Goal: Task Accomplishment & Management: Use online tool/utility

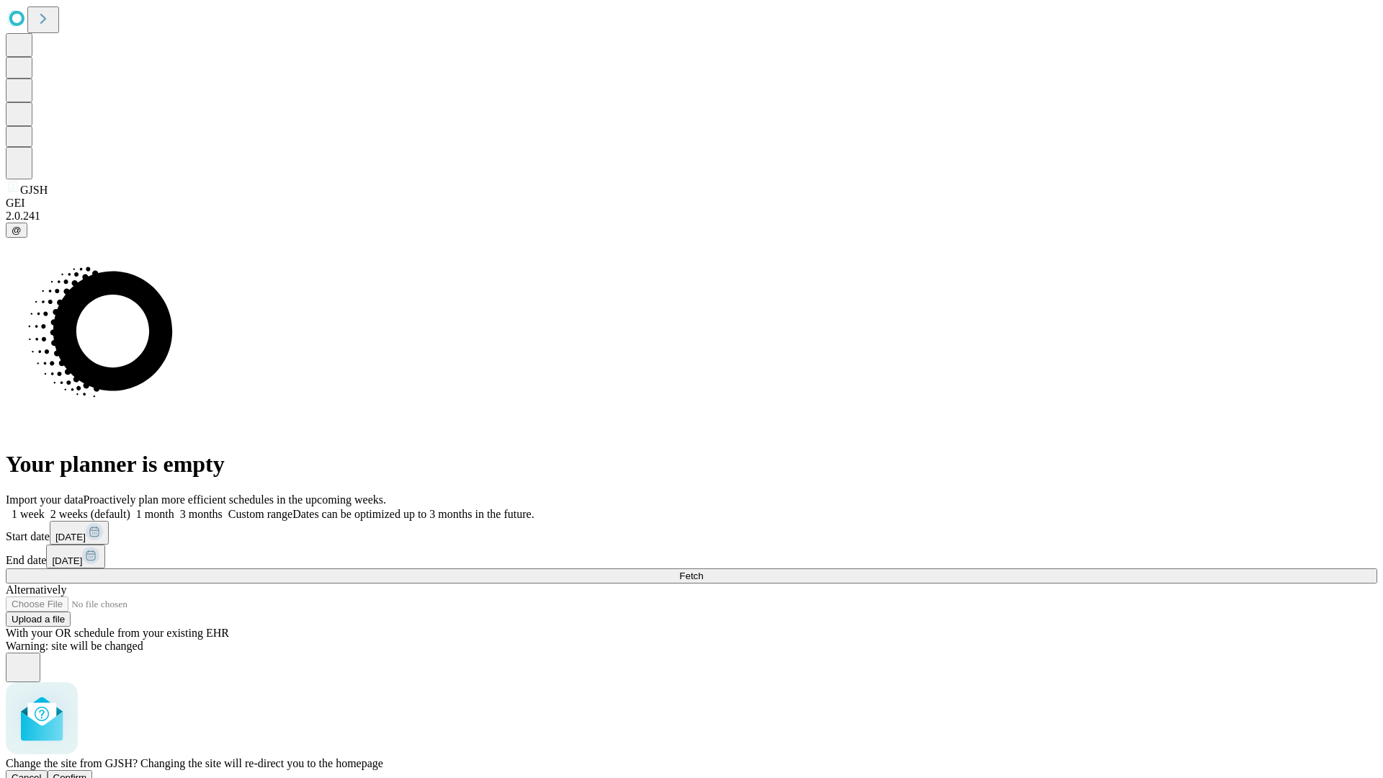
click at [87, 772] on span "Confirm" at bounding box center [70, 777] width 34 height 11
click at [45, 508] on label "1 week" at bounding box center [25, 514] width 39 height 12
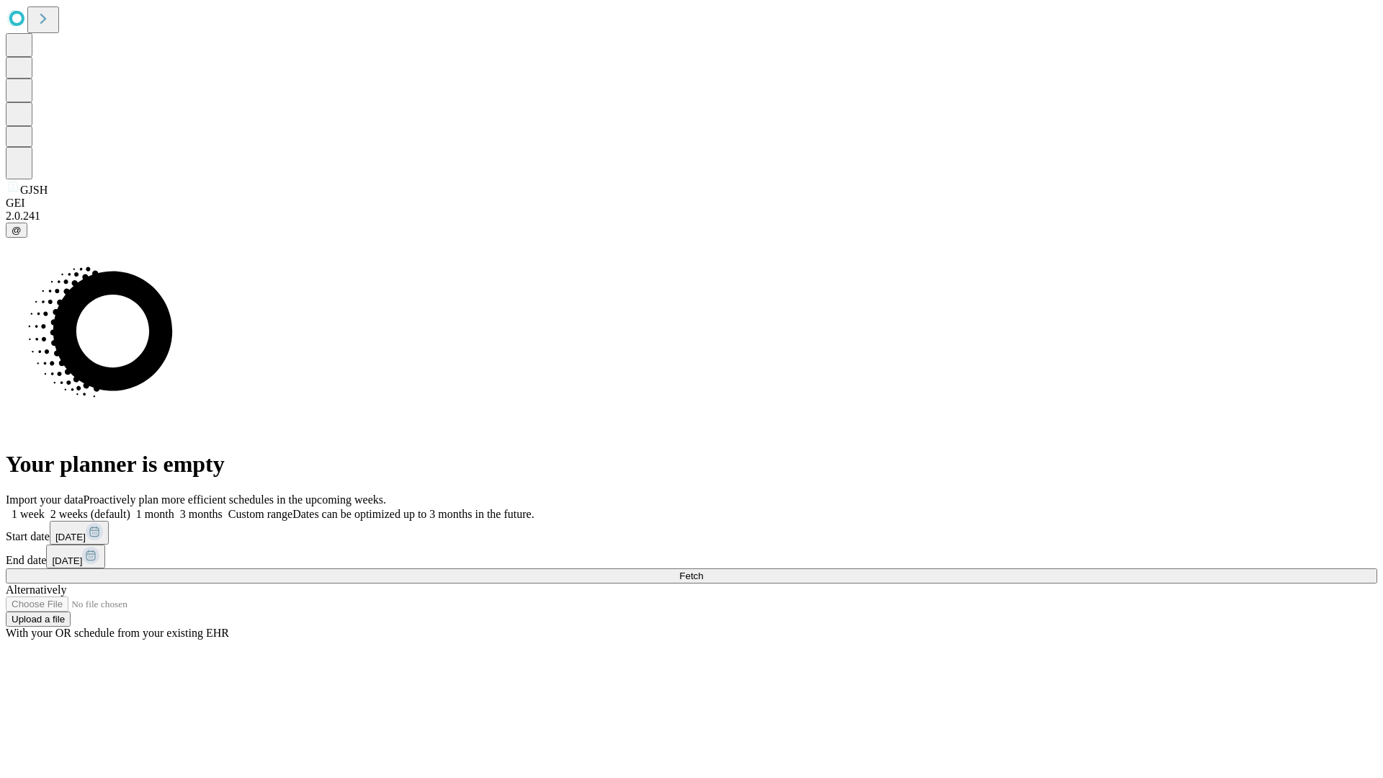
click at [703, 571] on span "Fetch" at bounding box center [691, 576] width 24 height 11
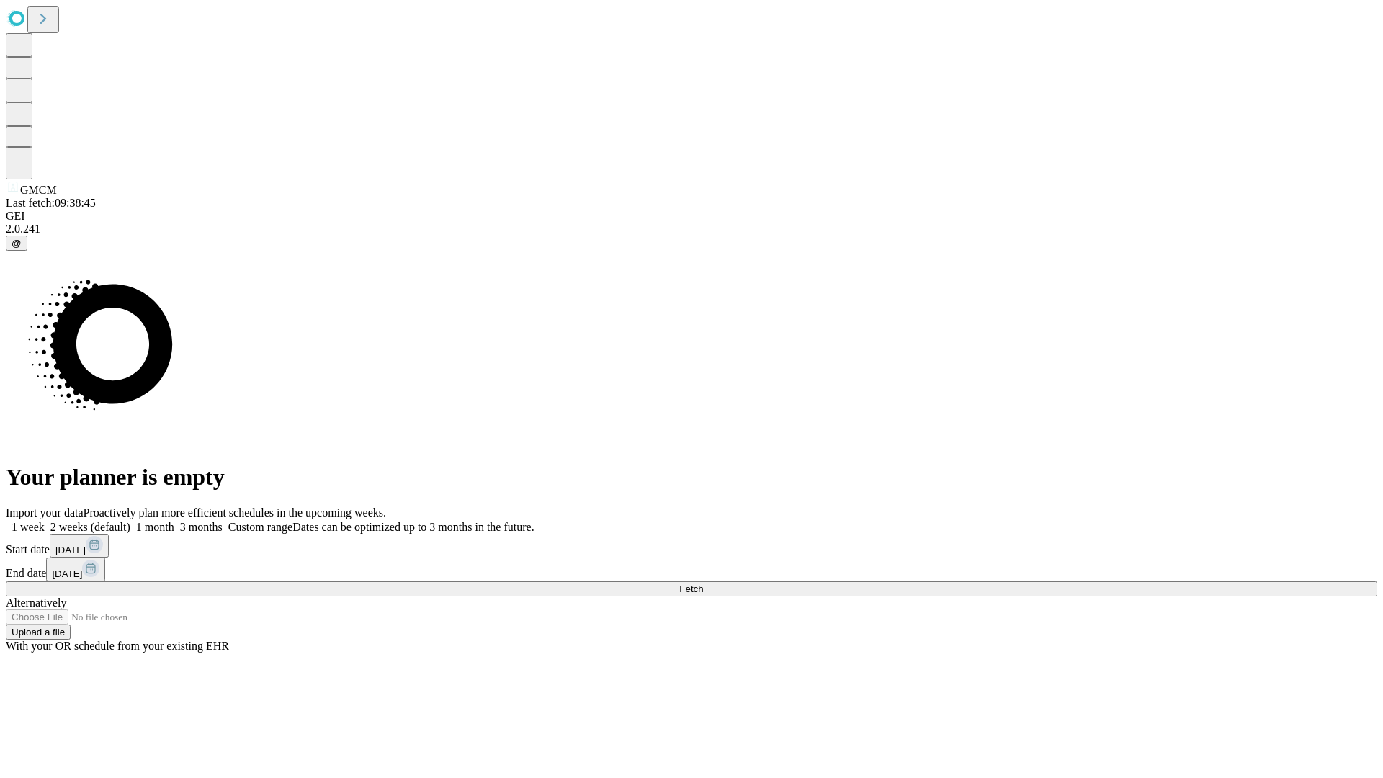
click at [45, 521] on label "1 week" at bounding box center [25, 527] width 39 height 12
click at [703, 584] on span "Fetch" at bounding box center [691, 589] width 24 height 11
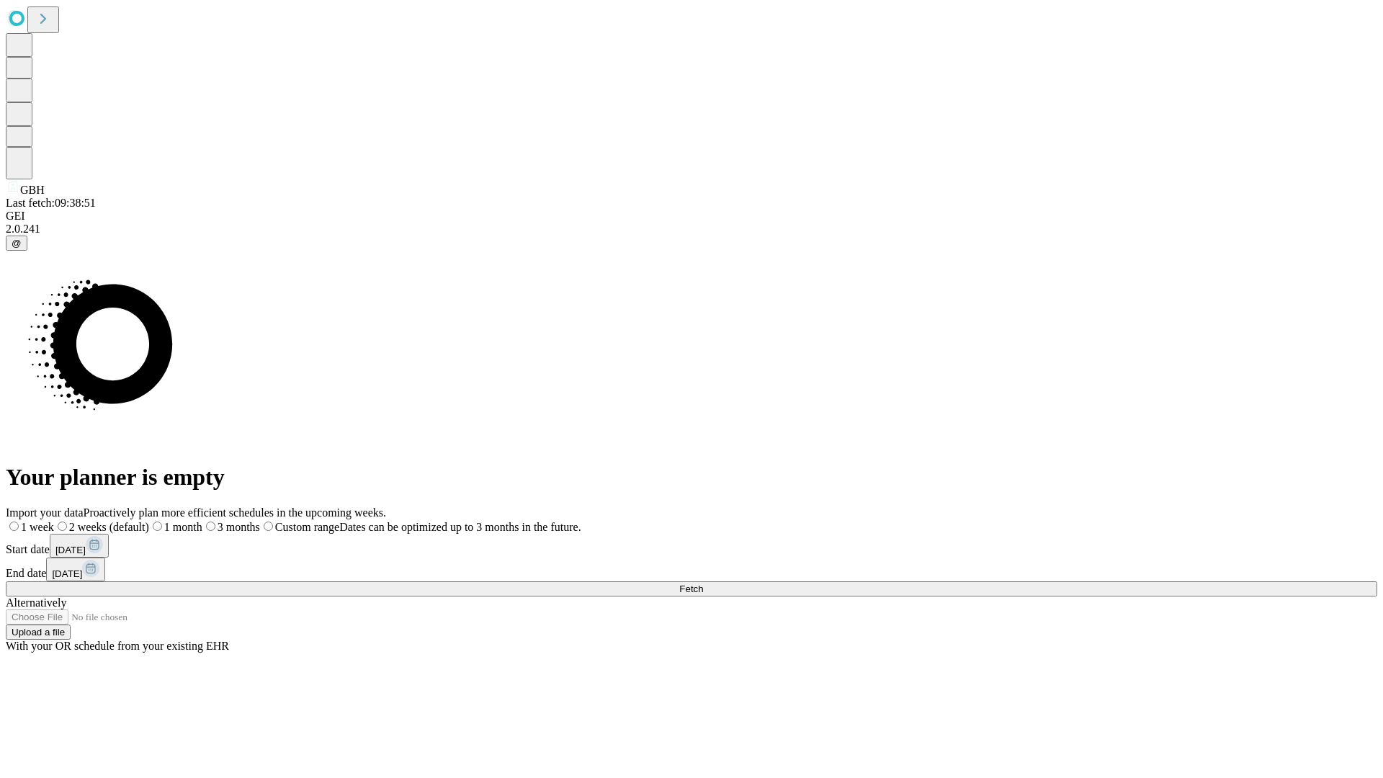
click at [54, 521] on label "1 week" at bounding box center [30, 527] width 48 height 12
click at [703, 584] on span "Fetch" at bounding box center [691, 589] width 24 height 11
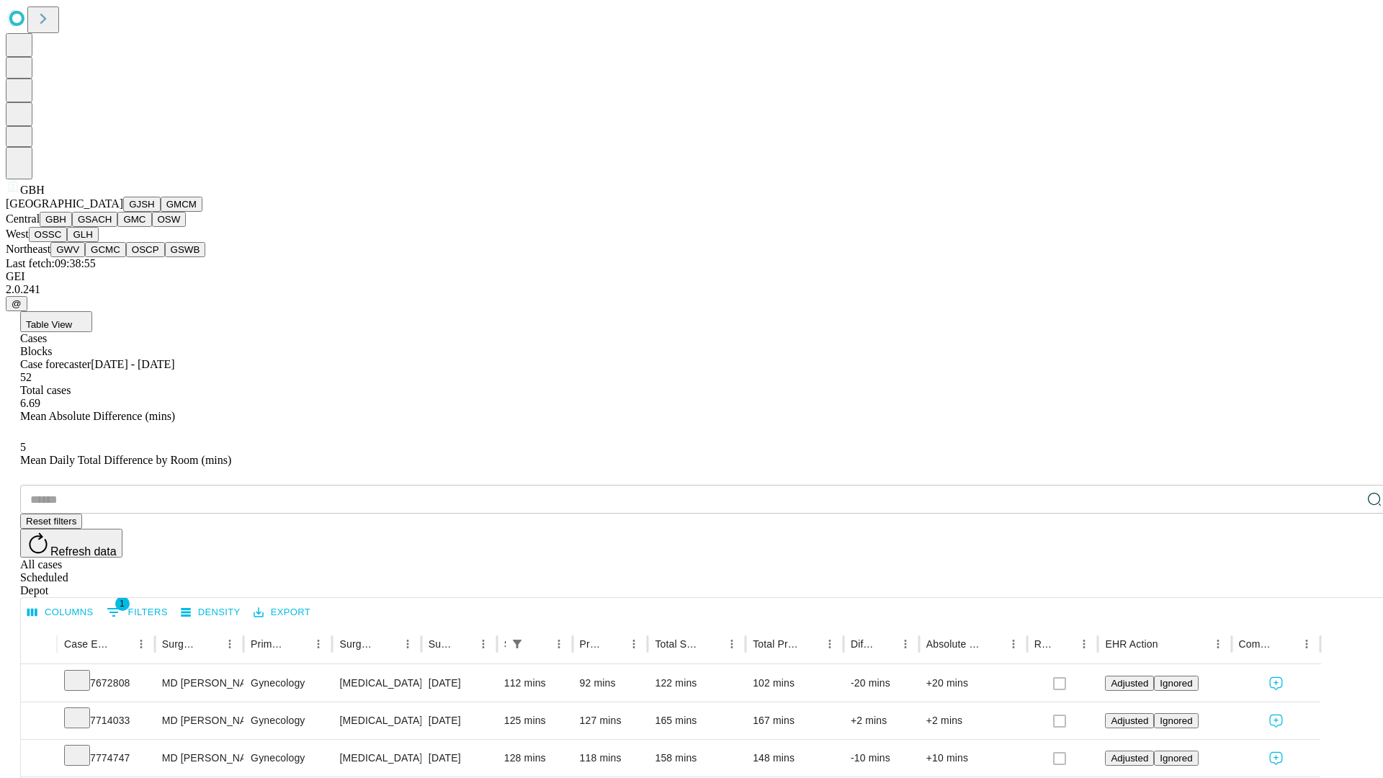
click at [112, 227] on button "GSACH" at bounding box center [94, 219] width 45 height 15
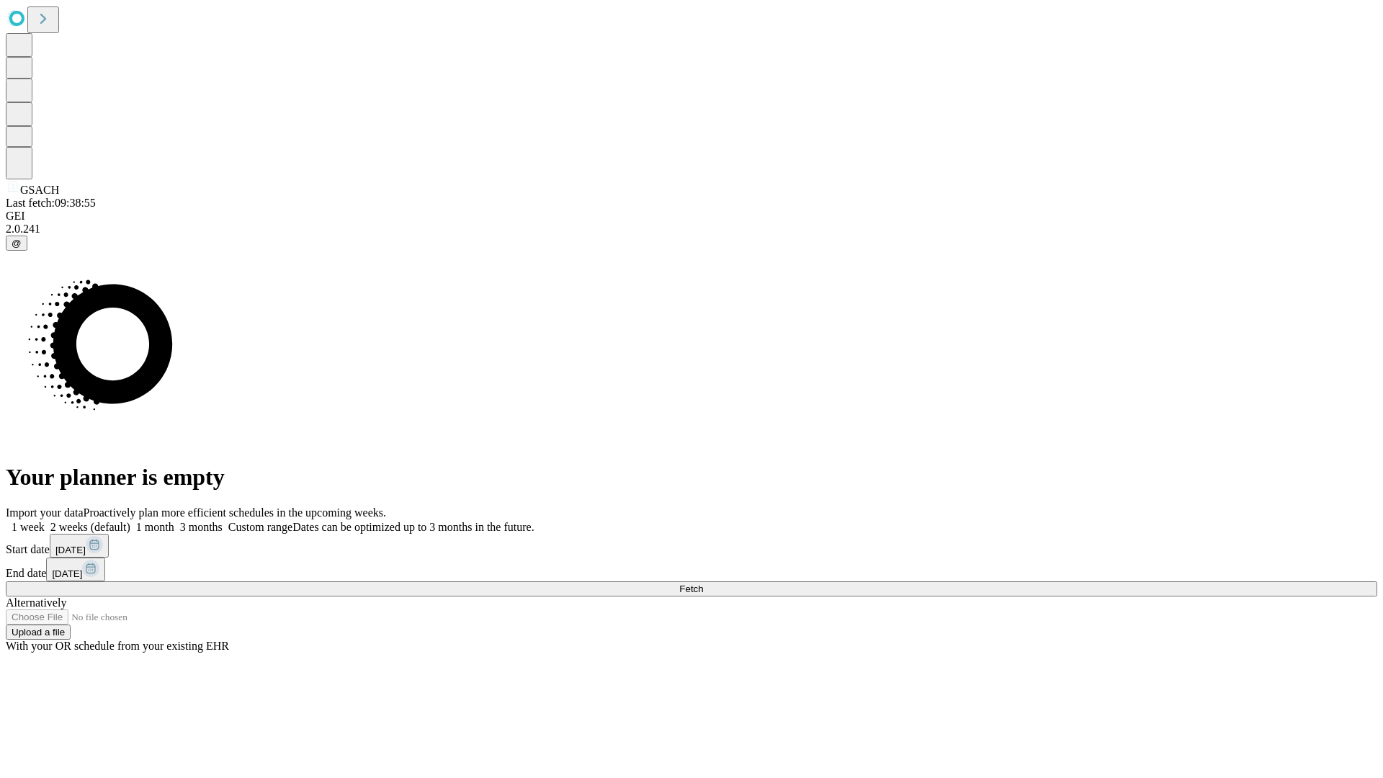
click at [45, 521] on label "1 week" at bounding box center [25, 527] width 39 height 12
click at [703, 584] on span "Fetch" at bounding box center [691, 589] width 24 height 11
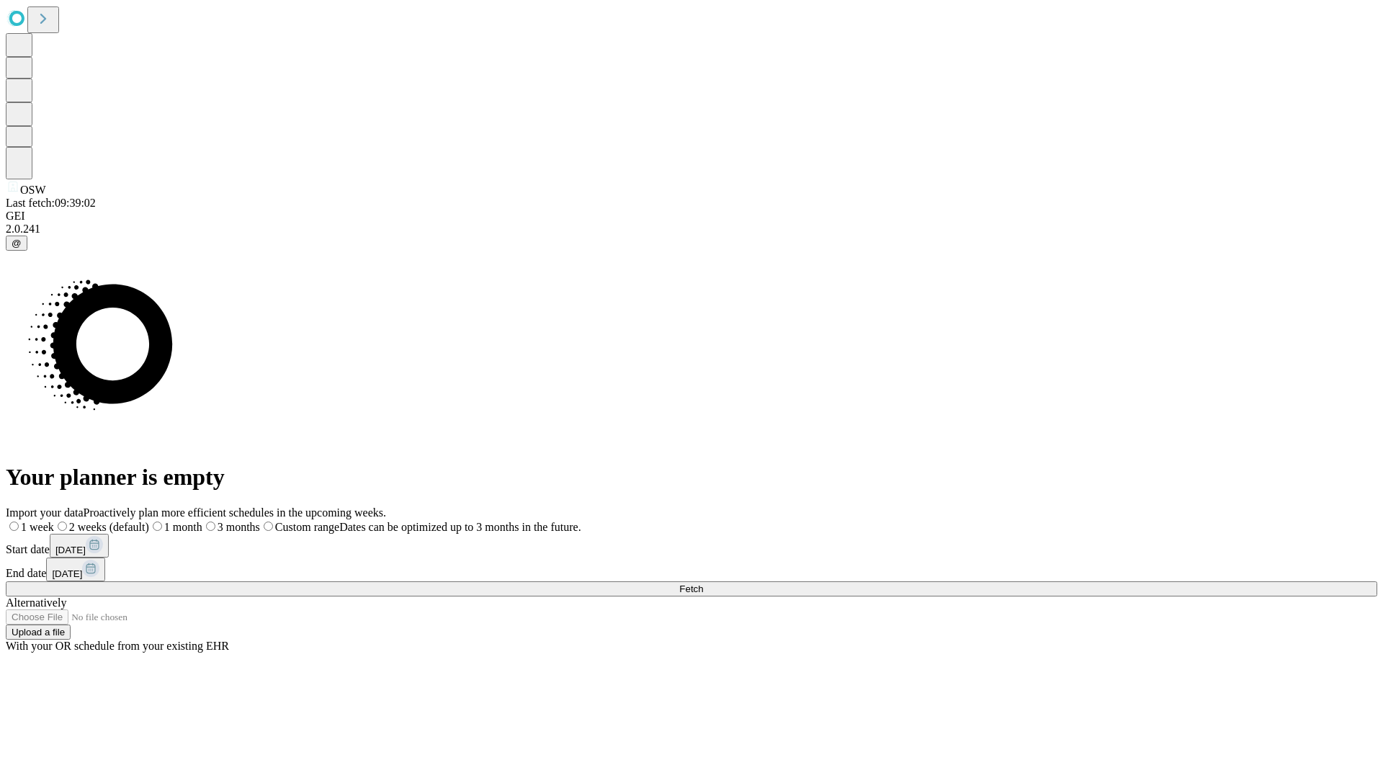
click at [54, 521] on label "1 week" at bounding box center [30, 527] width 48 height 12
click at [703, 584] on span "Fetch" at bounding box center [691, 589] width 24 height 11
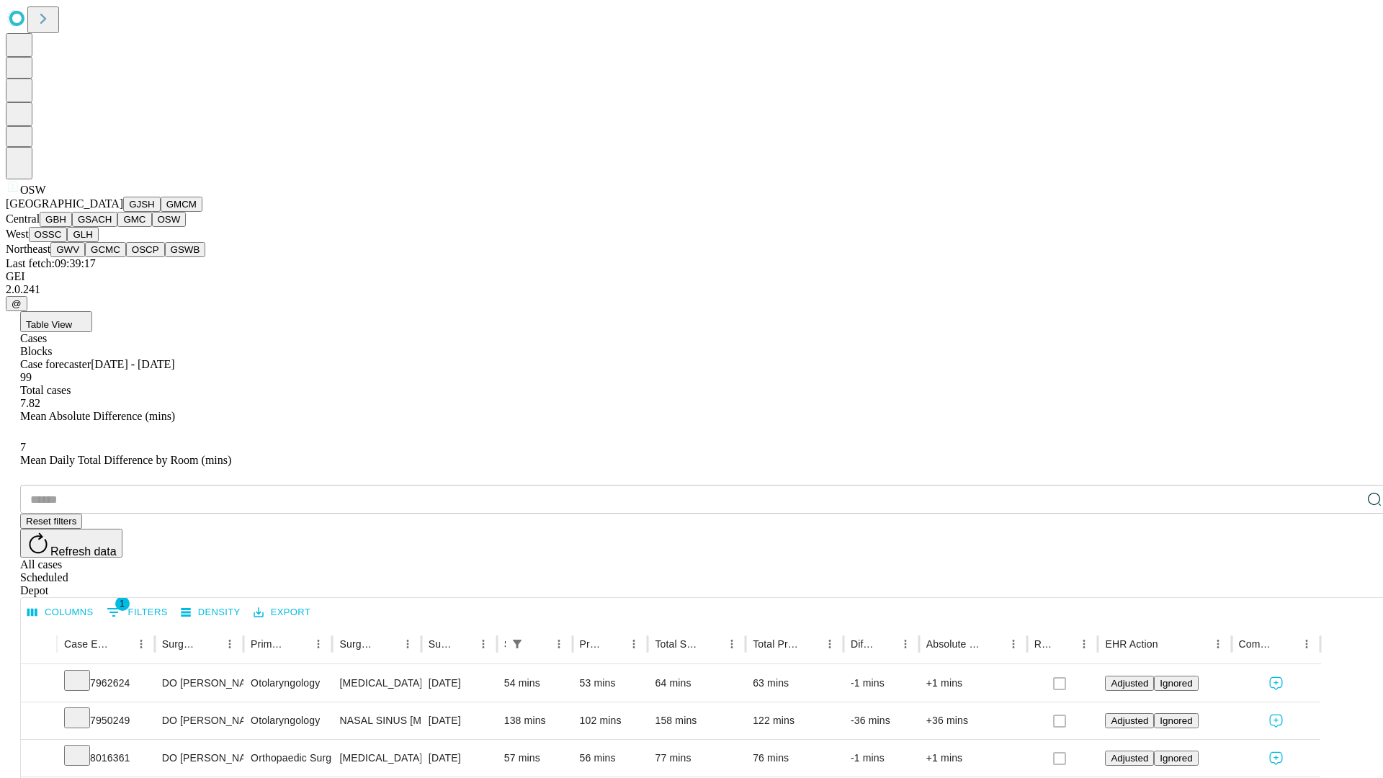
click at [68, 242] on button "OSSC" at bounding box center [48, 234] width 39 height 15
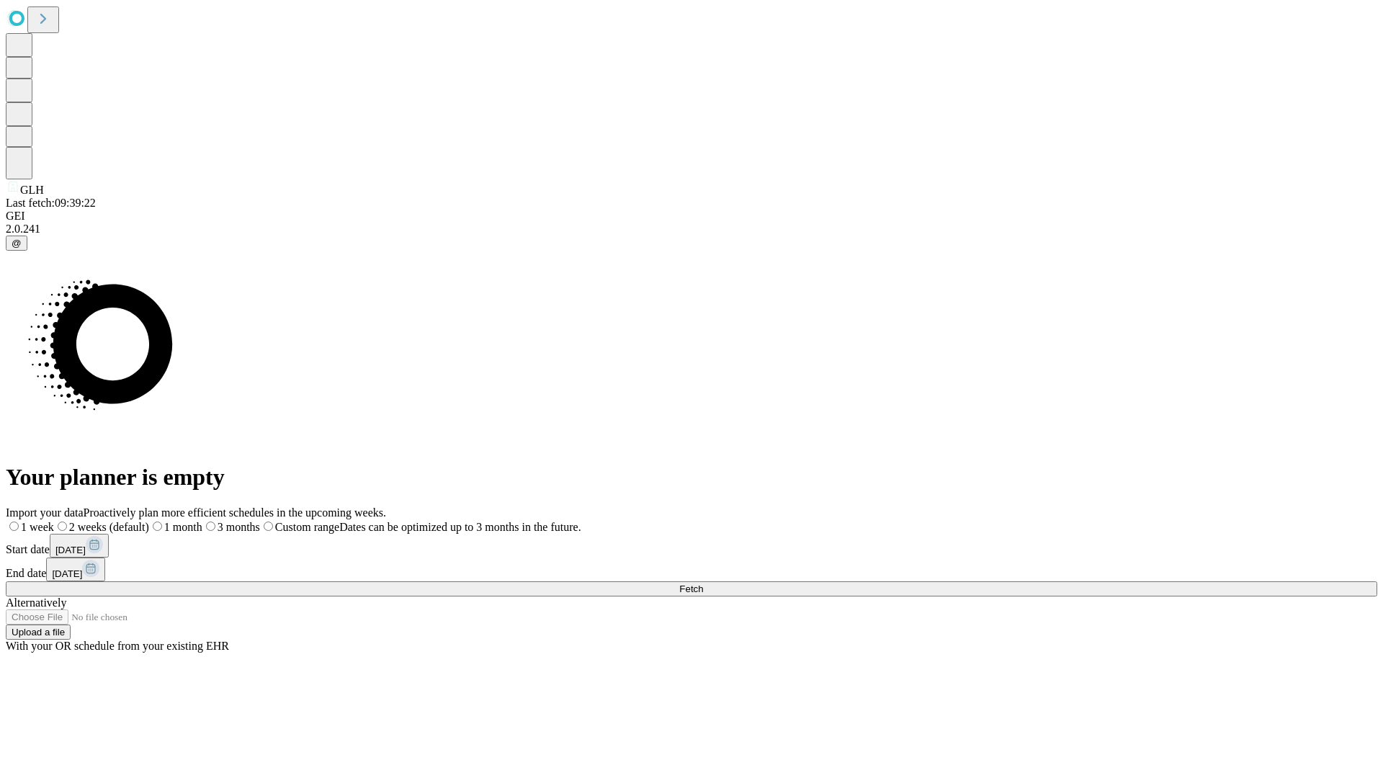
click at [54, 521] on label "1 week" at bounding box center [30, 527] width 48 height 12
click at [703, 584] on span "Fetch" at bounding box center [691, 589] width 24 height 11
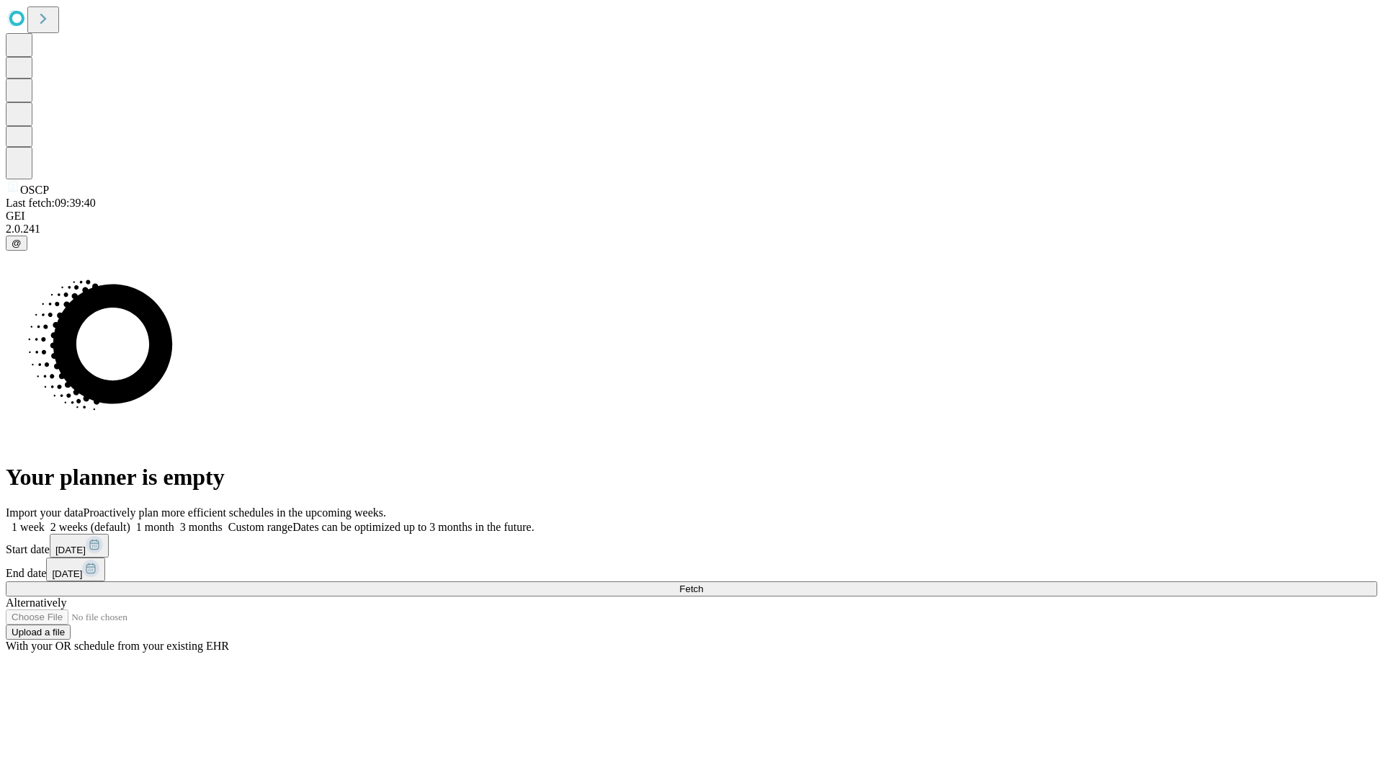
click at [45, 521] on label "1 week" at bounding box center [25, 527] width 39 height 12
click at [703, 584] on span "Fetch" at bounding box center [691, 589] width 24 height 11
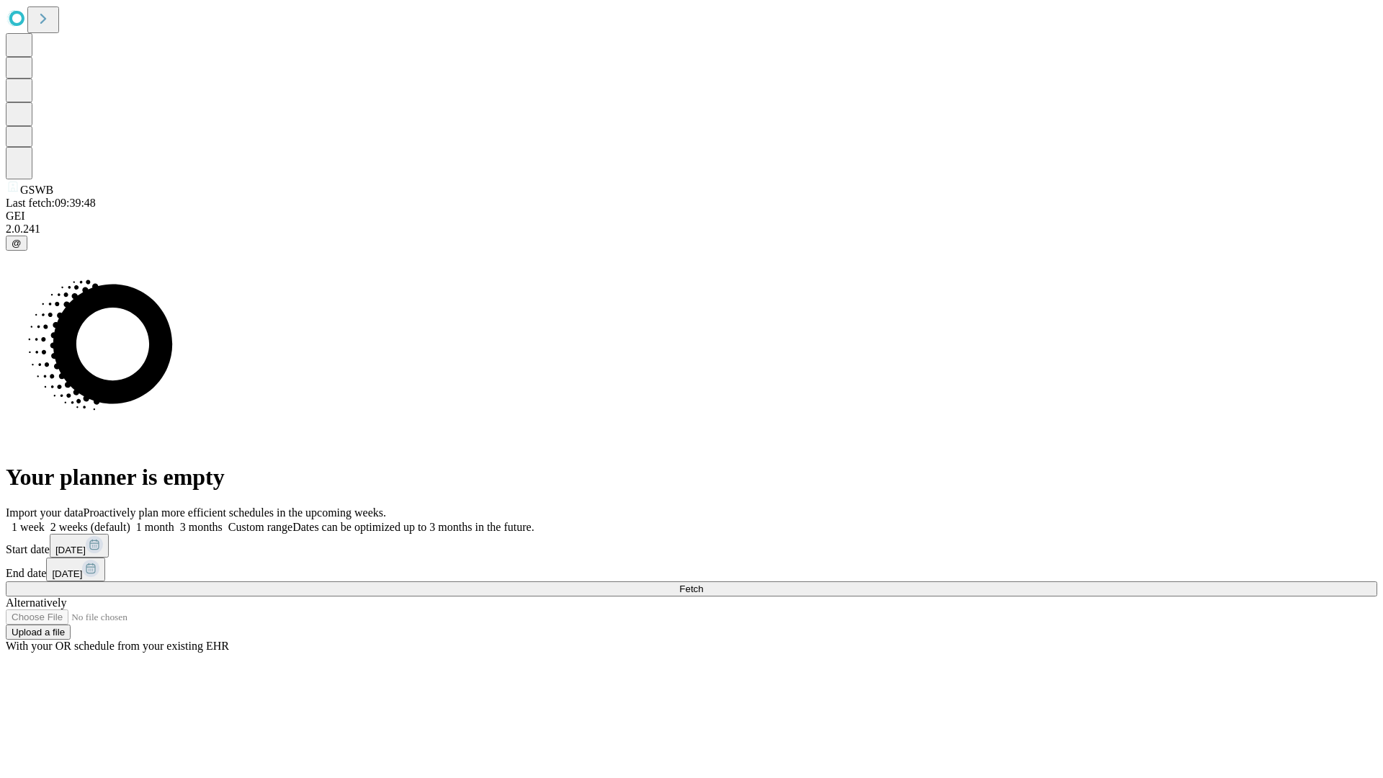
click at [45, 521] on label "1 week" at bounding box center [25, 527] width 39 height 12
click at [703, 584] on span "Fetch" at bounding box center [691, 589] width 24 height 11
